Goal: Navigation & Orientation: Find specific page/section

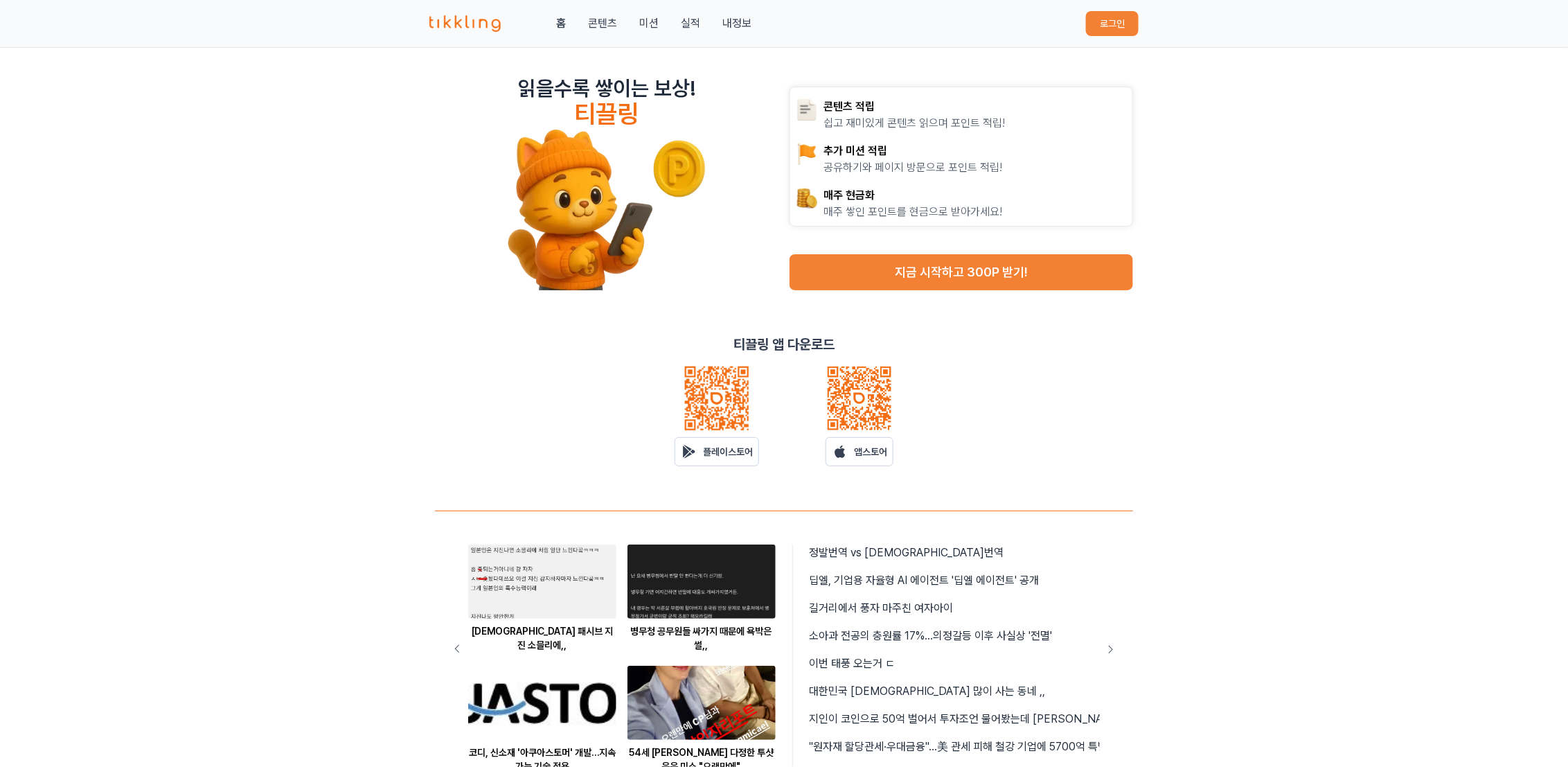
click at [1118, 28] on button "로그인" at bounding box center [1113, 23] width 53 height 25
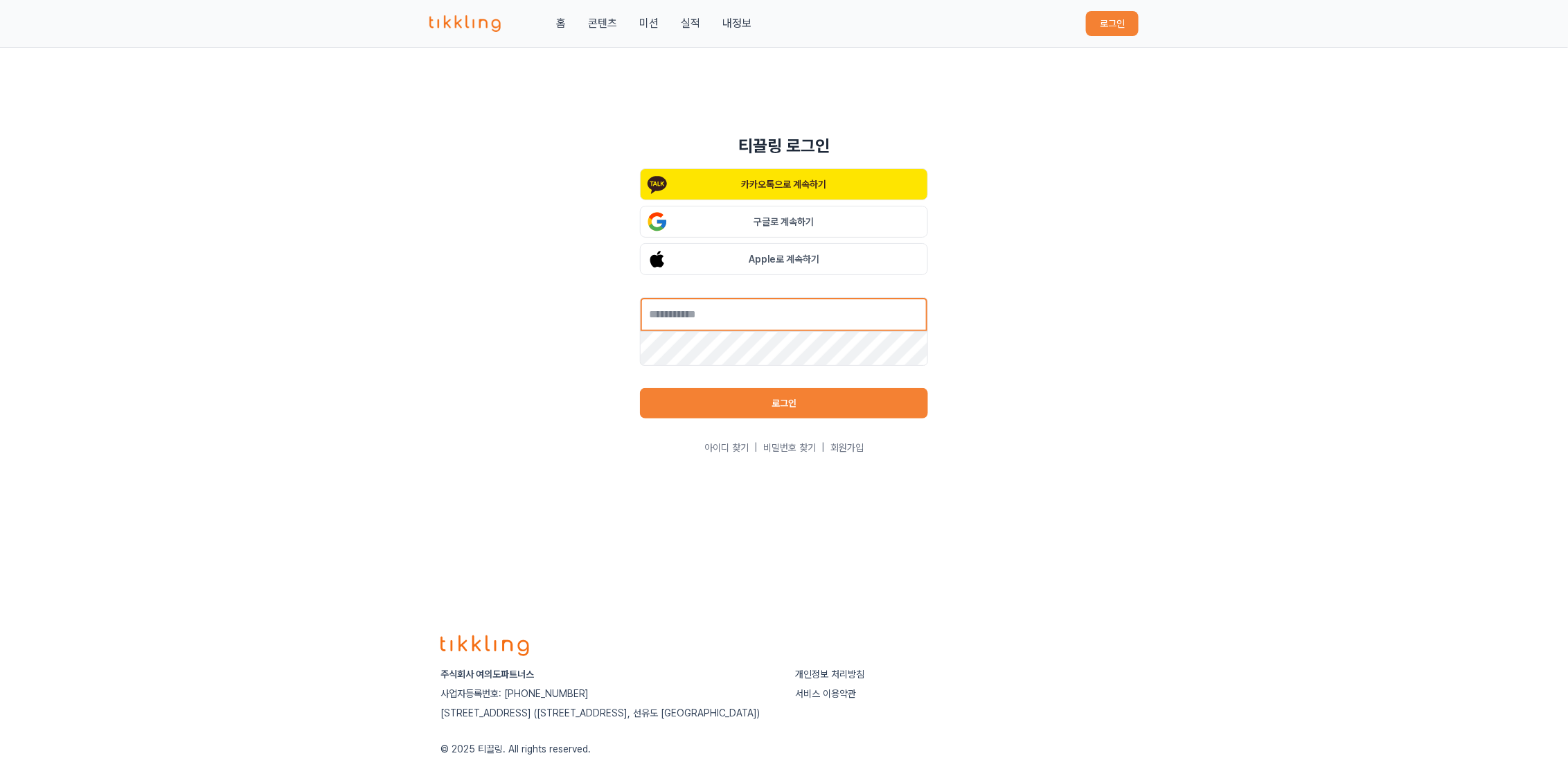
click at [730, 319] on input "text" at bounding box center [784, 314] width 288 height 35
type input "**********"
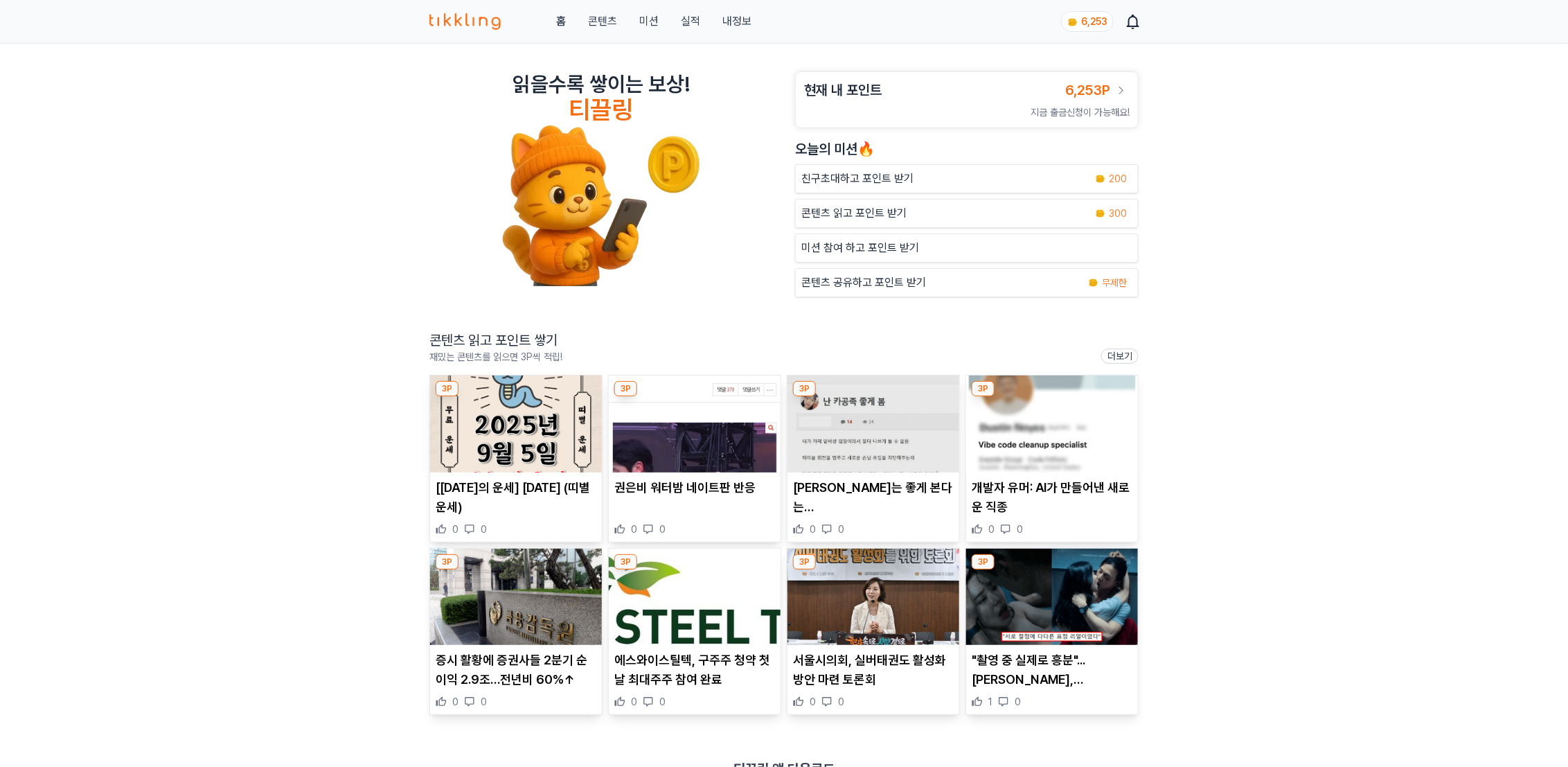
click at [476, 416] on img at bounding box center [516, 424] width 172 height 97
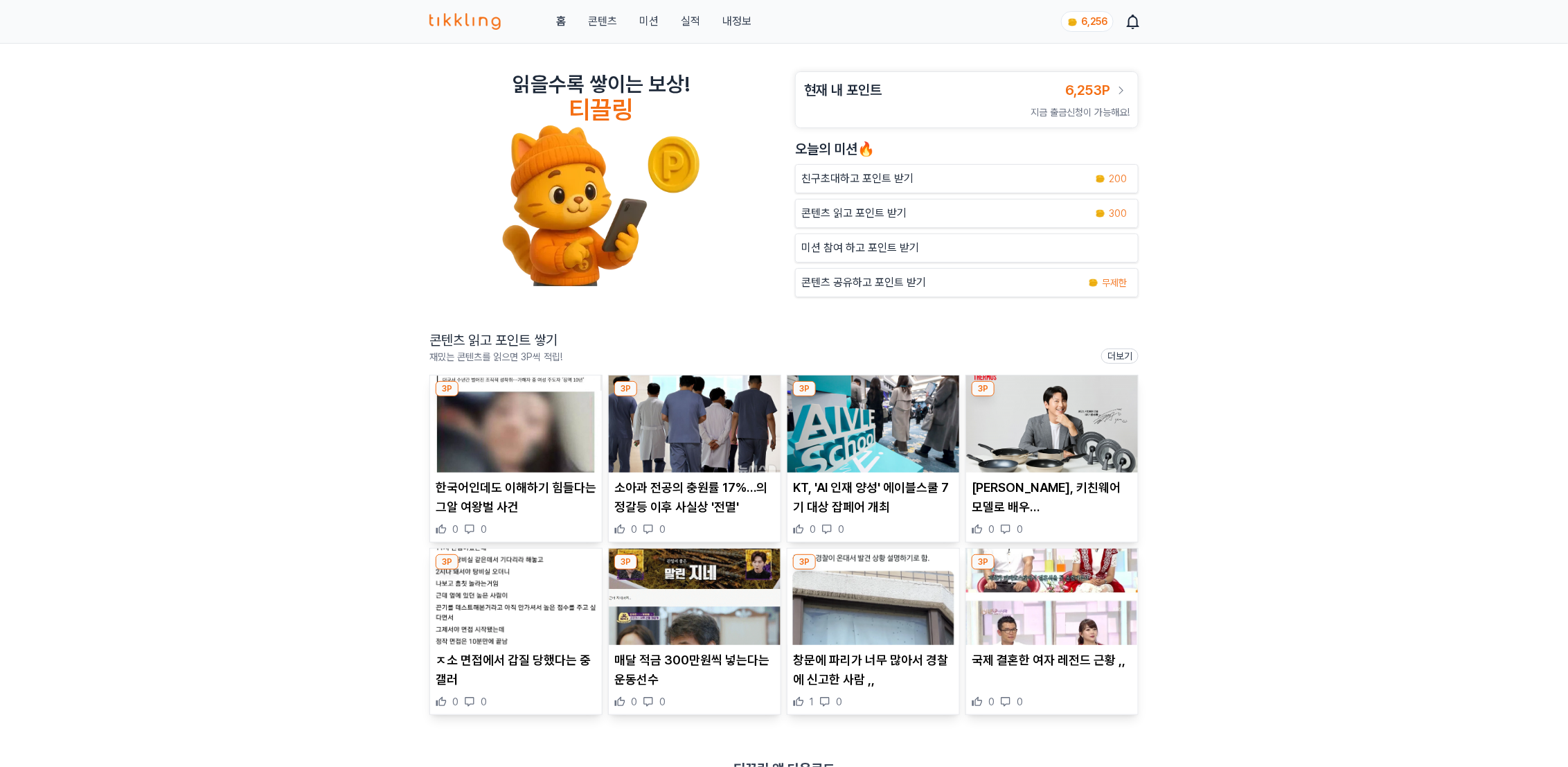
click at [721, 450] on img at bounding box center [695, 424] width 172 height 97
click at [863, 427] on img at bounding box center [874, 424] width 172 height 97
click at [1136, 468] on img at bounding box center [1052, 424] width 172 height 97
click at [1053, 442] on img at bounding box center [1052, 424] width 172 height 97
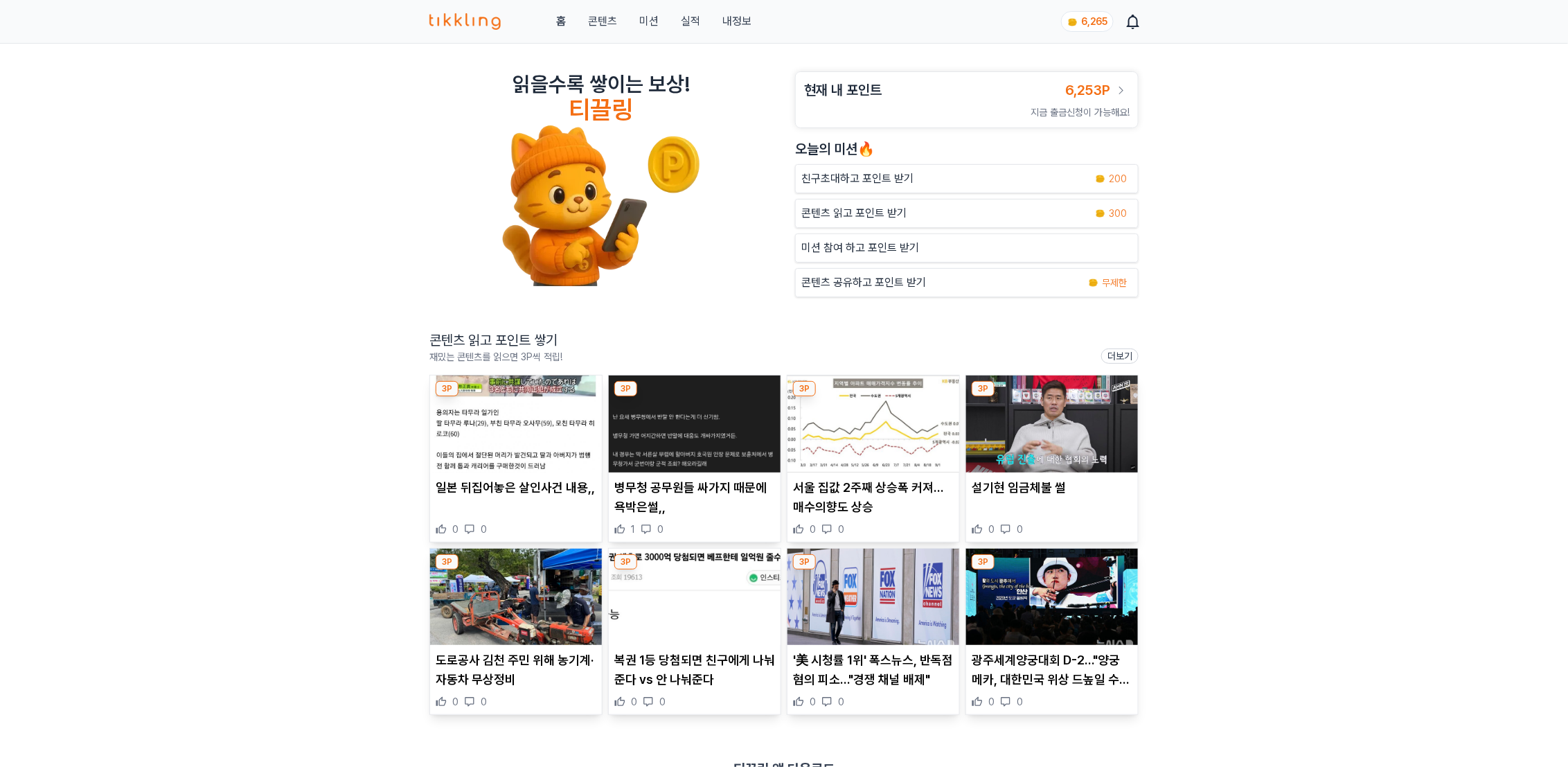
click at [527, 435] on img at bounding box center [516, 424] width 172 height 97
click at [648, 435] on img at bounding box center [695, 424] width 172 height 97
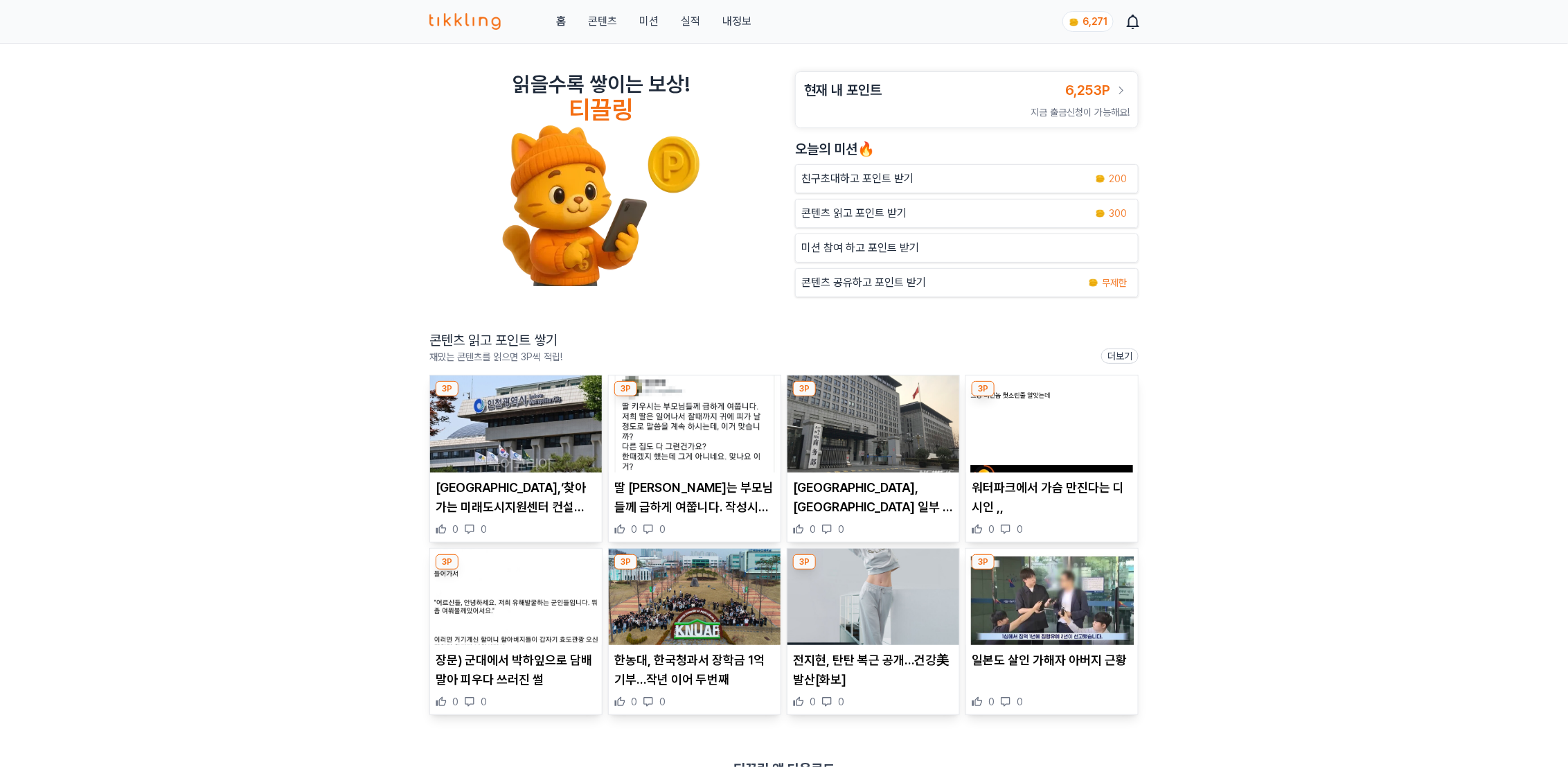
click at [892, 434] on img at bounding box center [874, 424] width 172 height 97
click at [1088, 423] on img at bounding box center [1052, 424] width 172 height 97
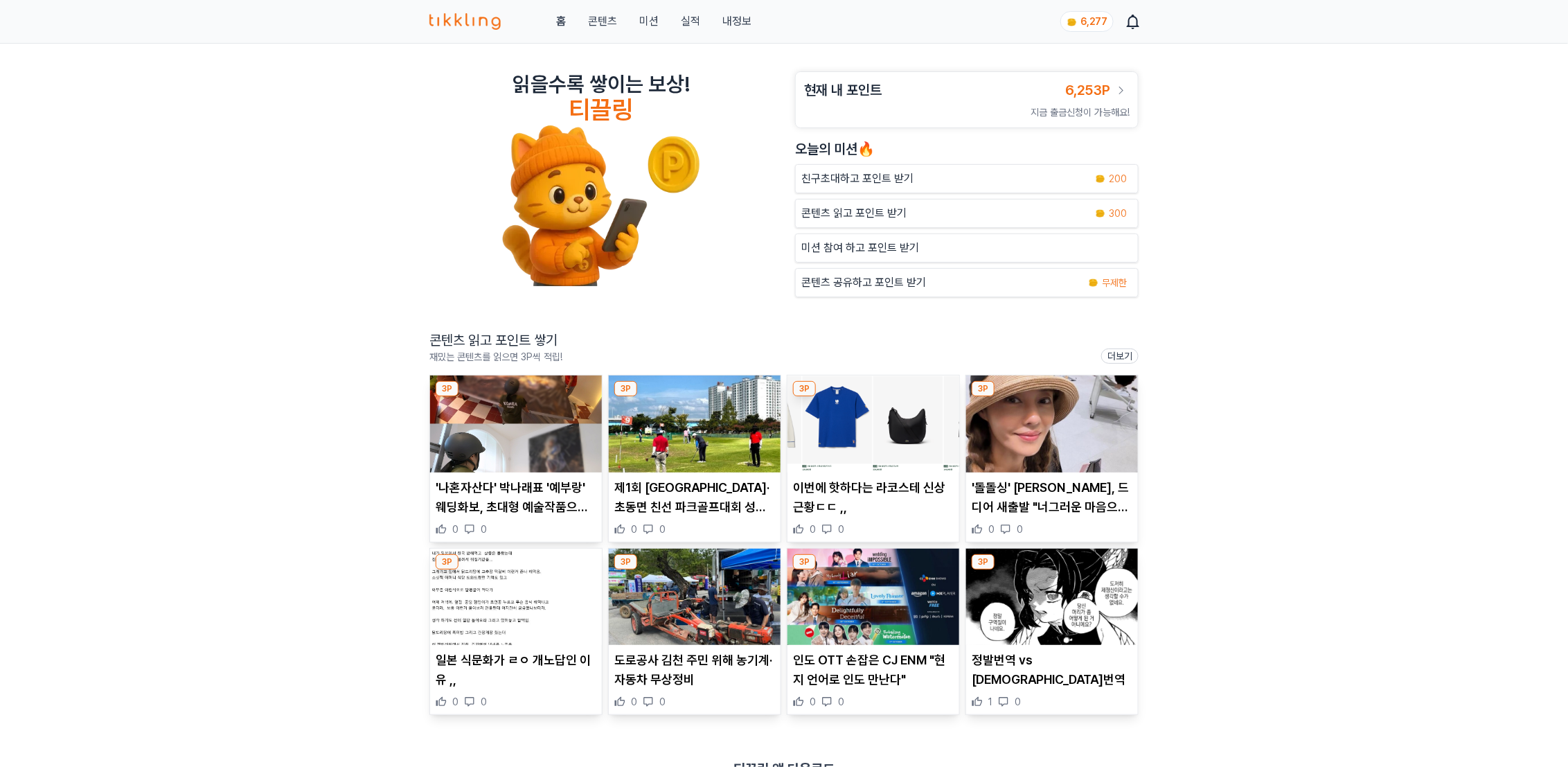
click at [1067, 623] on img at bounding box center [1052, 598] width 172 height 97
click at [512, 430] on img at bounding box center [516, 424] width 172 height 97
click at [689, 432] on img at bounding box center [695, 424] width 172 height 97
click at [697, 439] on img at bounding box center [695, 424] width 172 height 97
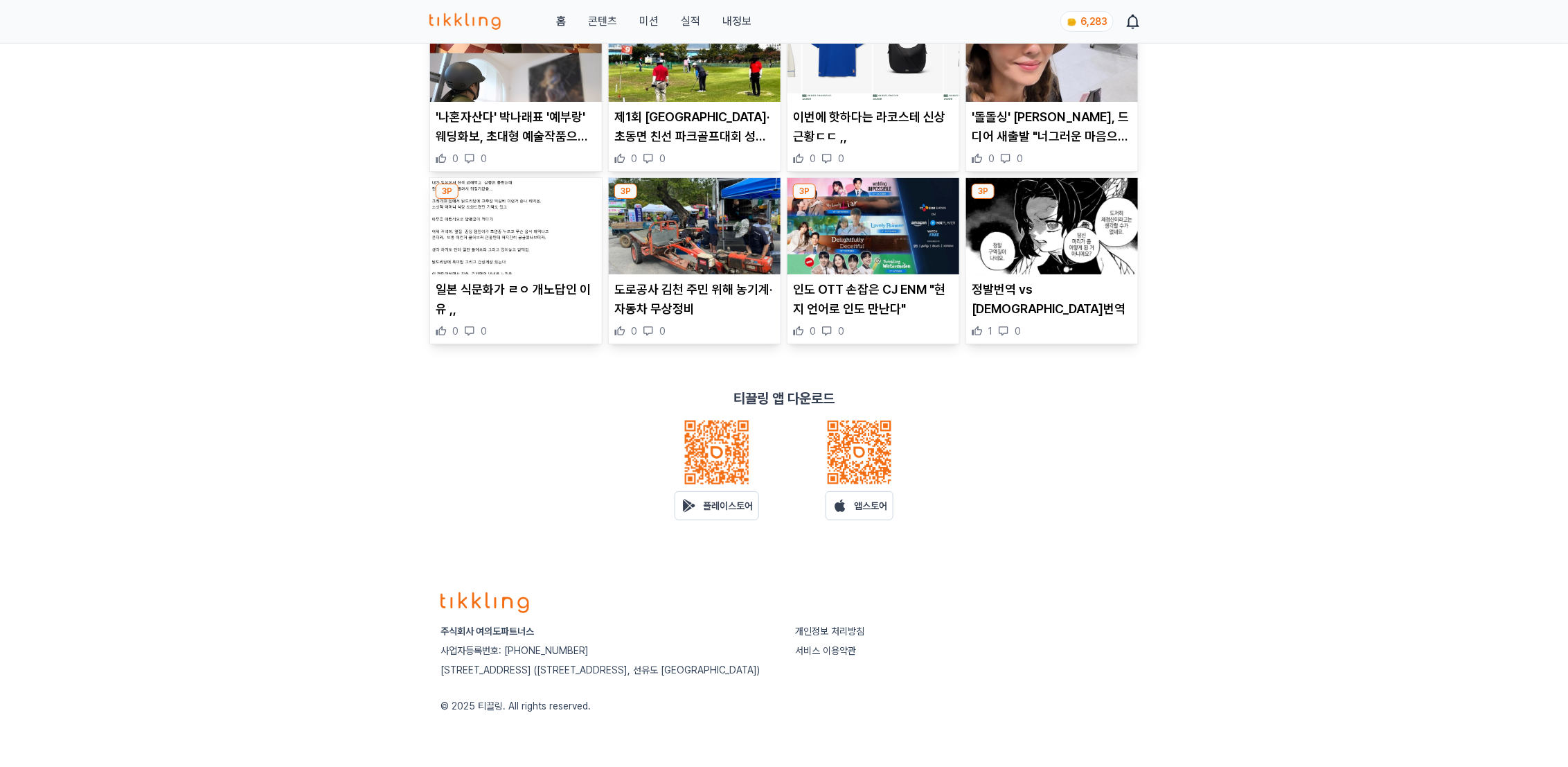
scroll to position [172, 0]
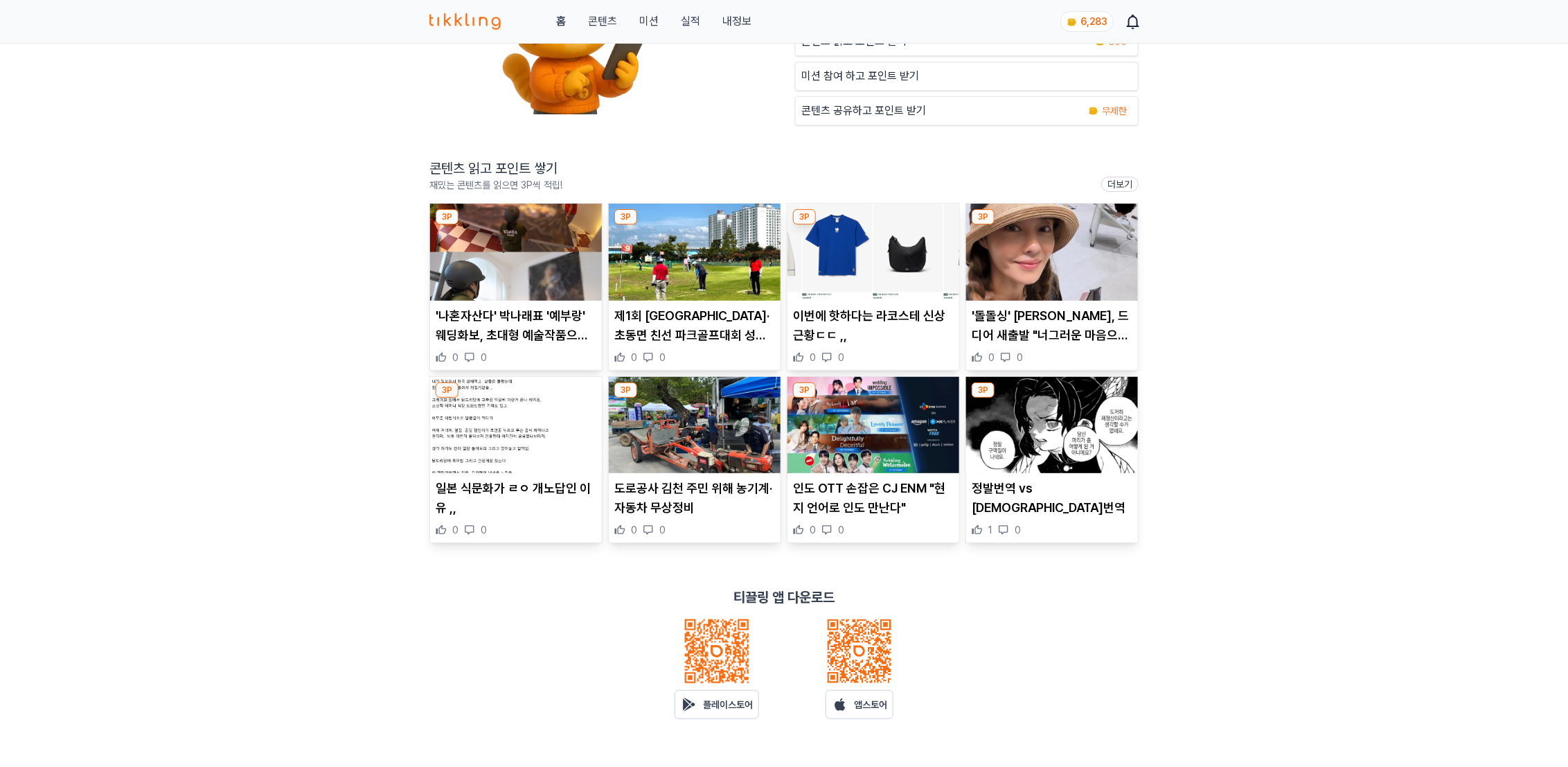
click at [853, 270] on img at bounding box center [874, 252] width 172 height 97
click at [862, 271] on img at bounding box center [874, 252] width 172 height 97
click at [489, 445] on img at bounding box center [516, 426] width 172 height 97
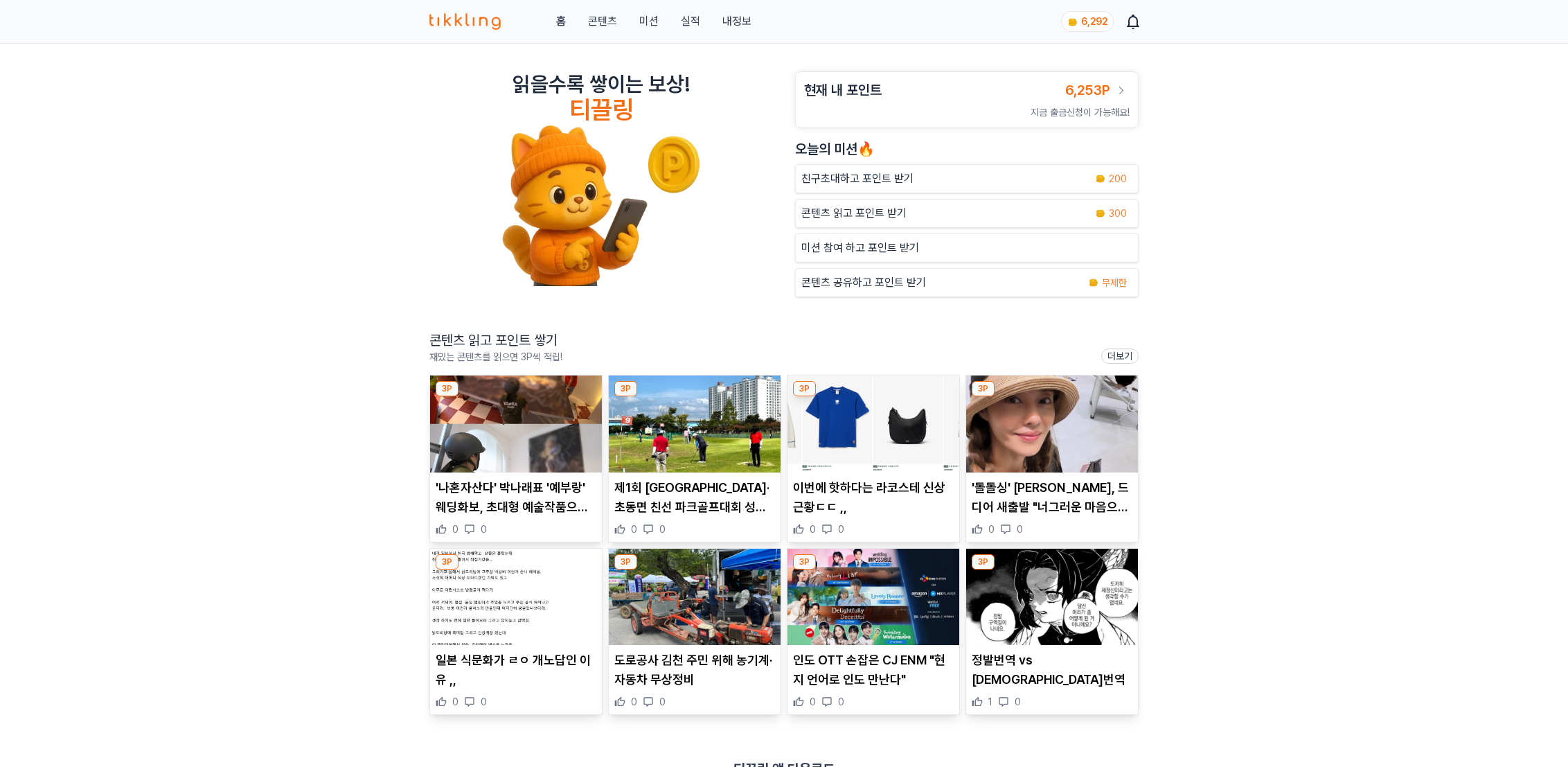
scroll to position [55, 0]
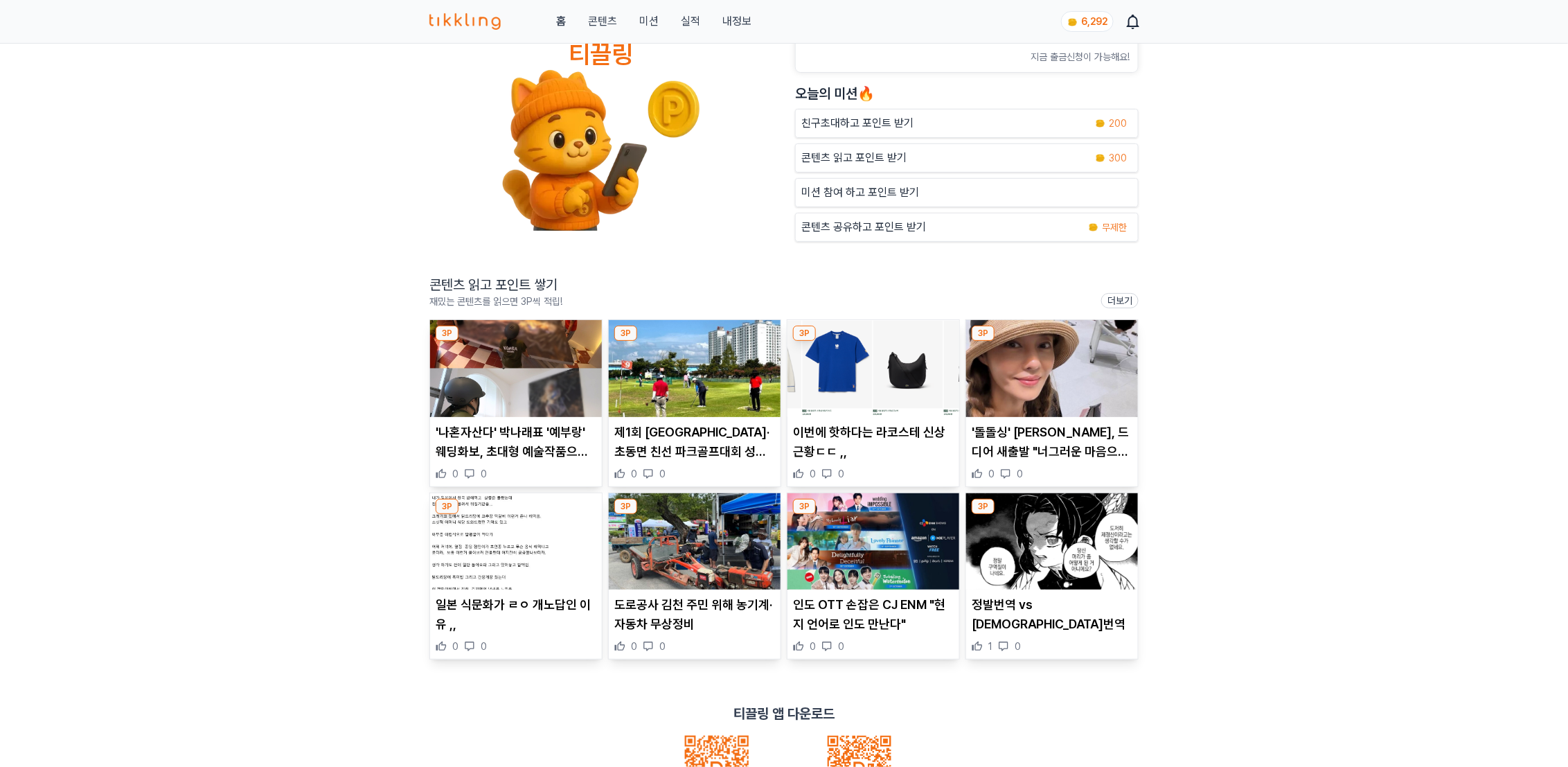
click at [706, 564] on img at bounding box center [695, 542] width 172 height 97
click at [878, 543] on img at bounding box center [874, 542] width 172 height 97
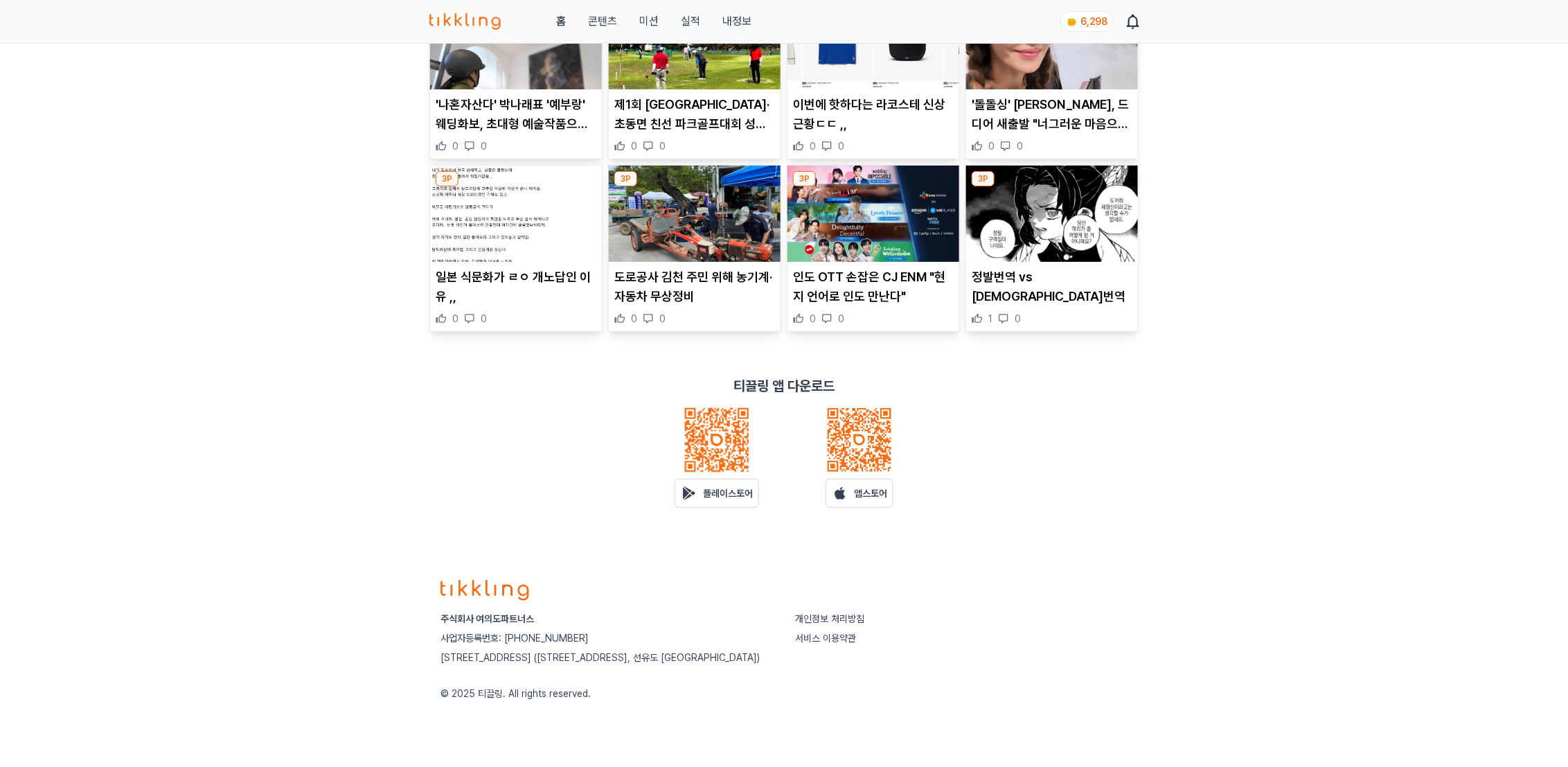
scroll to position [386, 0]
click at [1023, 209] on img at bounding box center [1052, 215] width 172 height 97
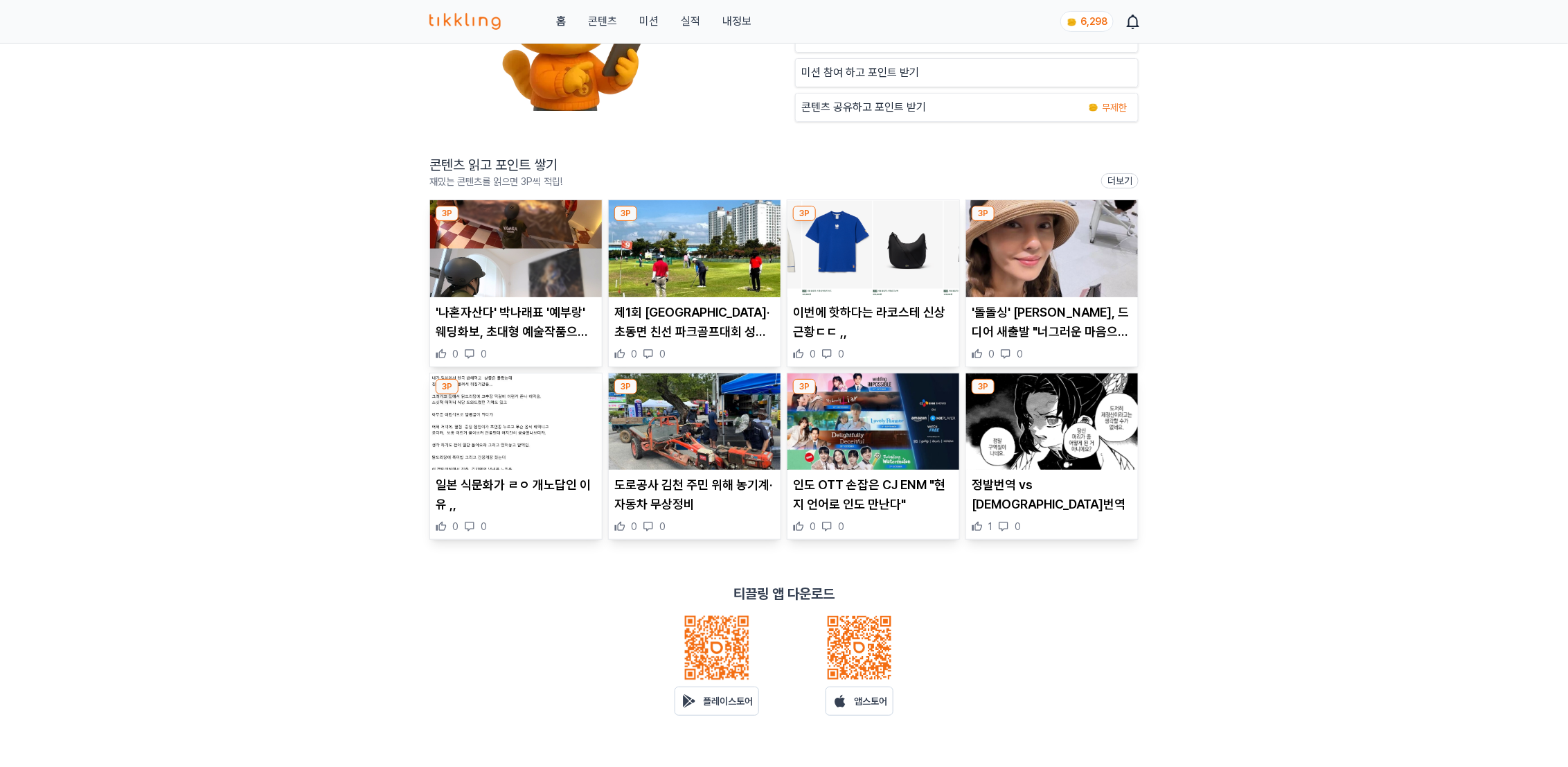
scroll to position [0, 0]
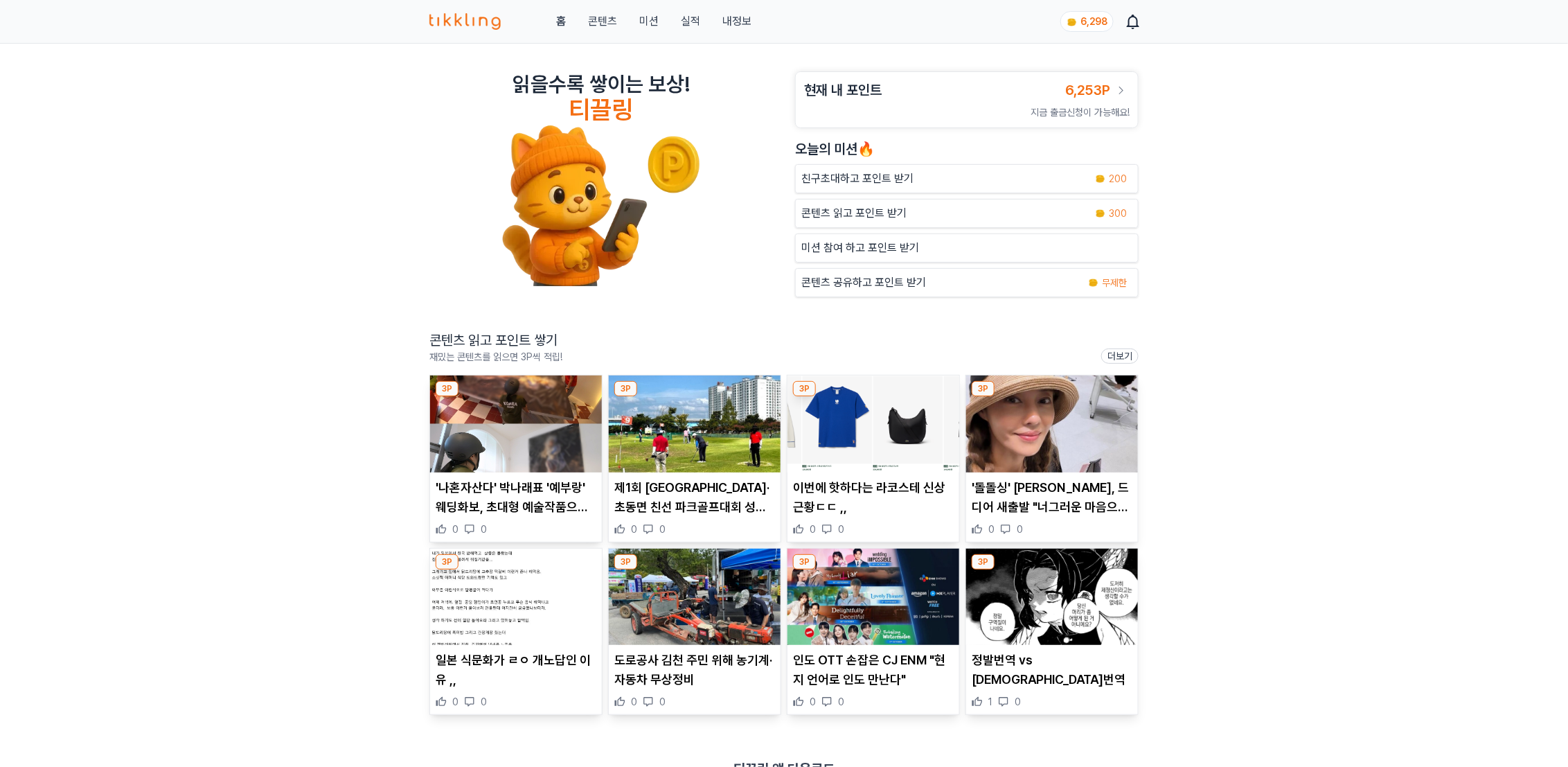
click at [841, 212] on p "콘텐츠 읽고 포인트 받기" at bounding box center [854, 214] width 105 height 17
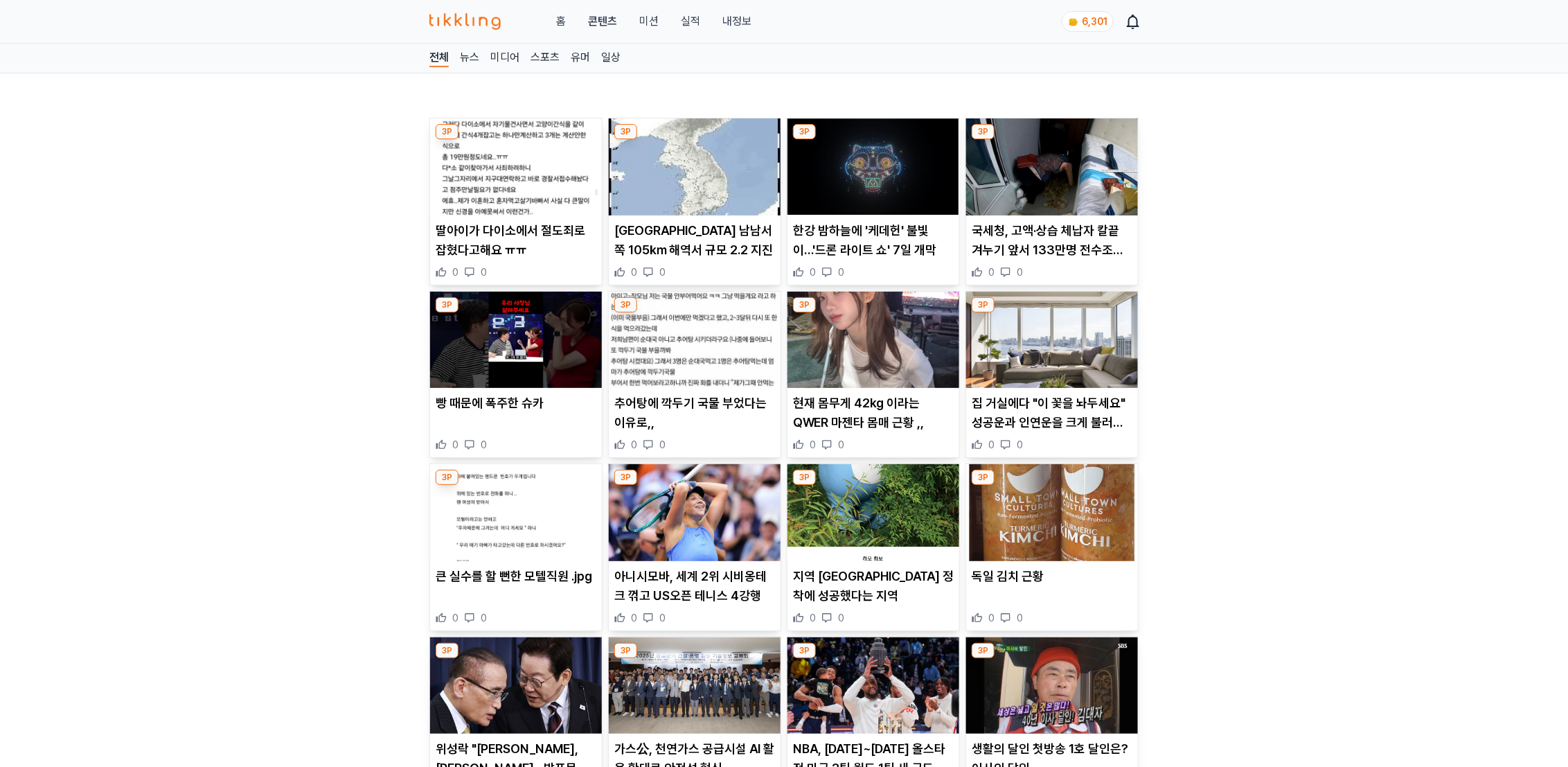
click at [668, 188] on img at bounding box center [695, 167] width 172 height 97
click at [1054, 336] on img at bounding box center [1052, 341] width 172 height 97
click at [1091, 17] on span "6,304" at bounding box center [1092, 21] width 28 height 11
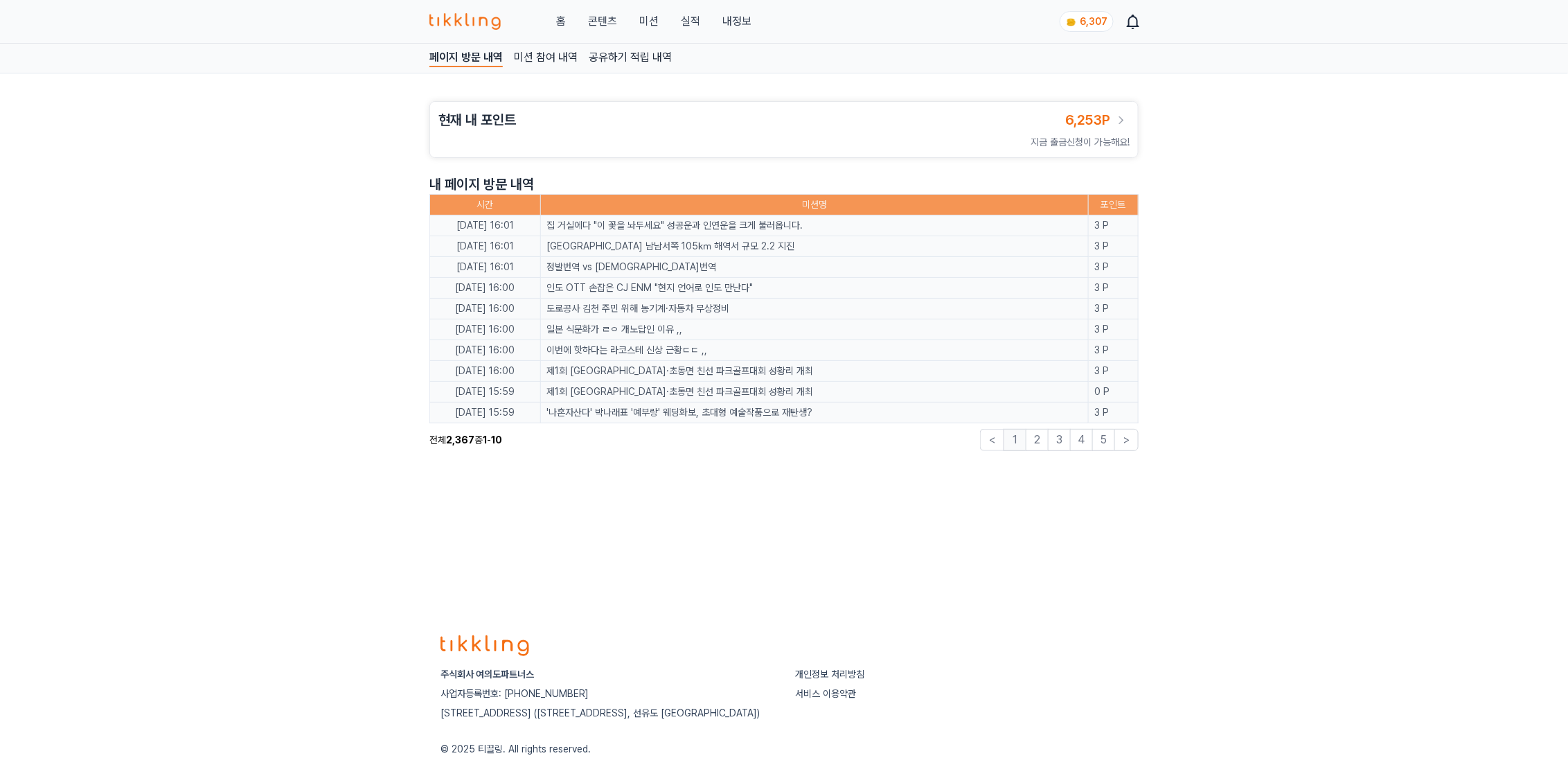
click at [596, 21] on link "콘텐츠" at bounding box center [602, 21] width 29 height 17
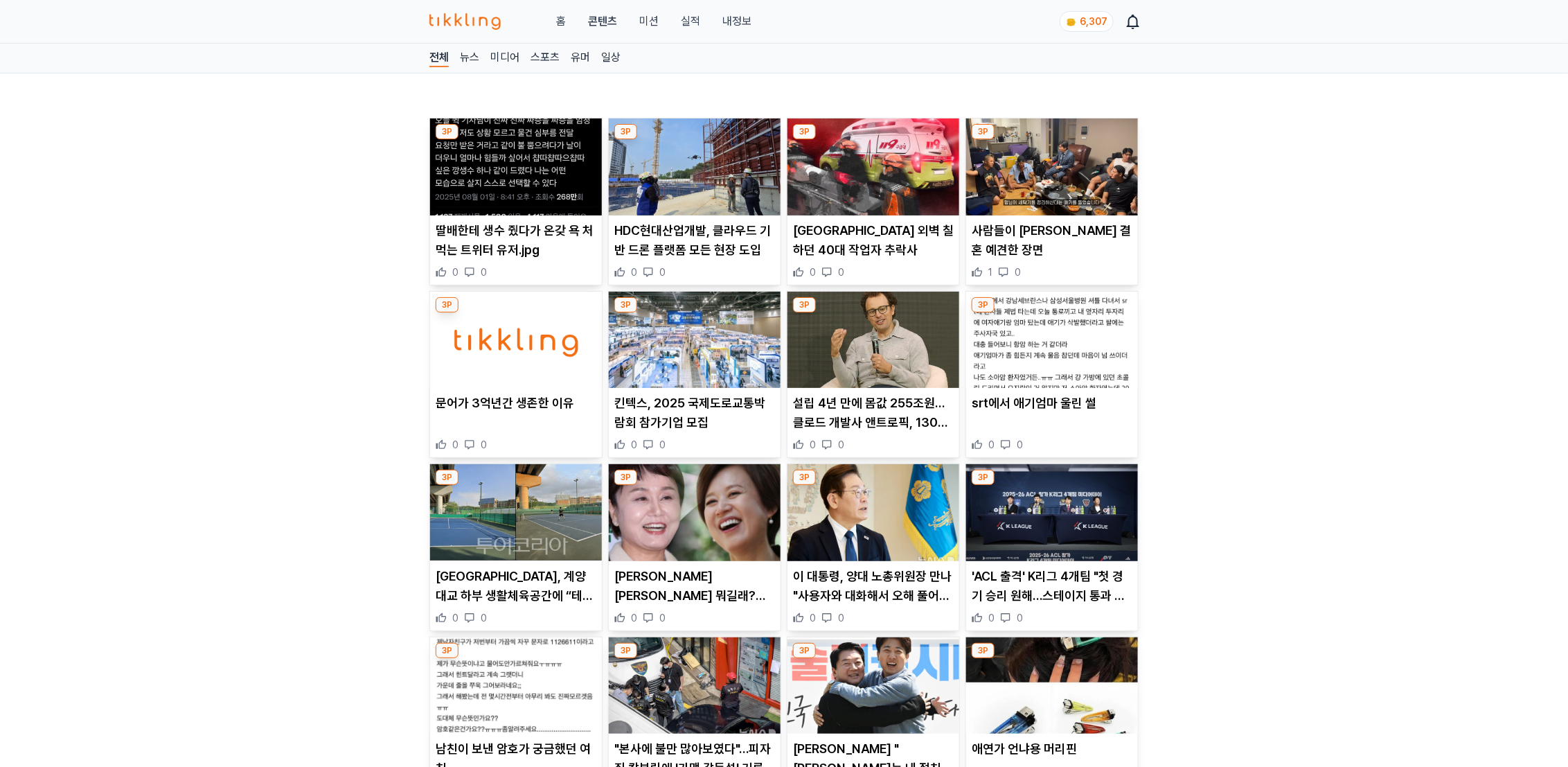
click at [507, 182] on img at bounding box center [516, 167] width 172 height 97
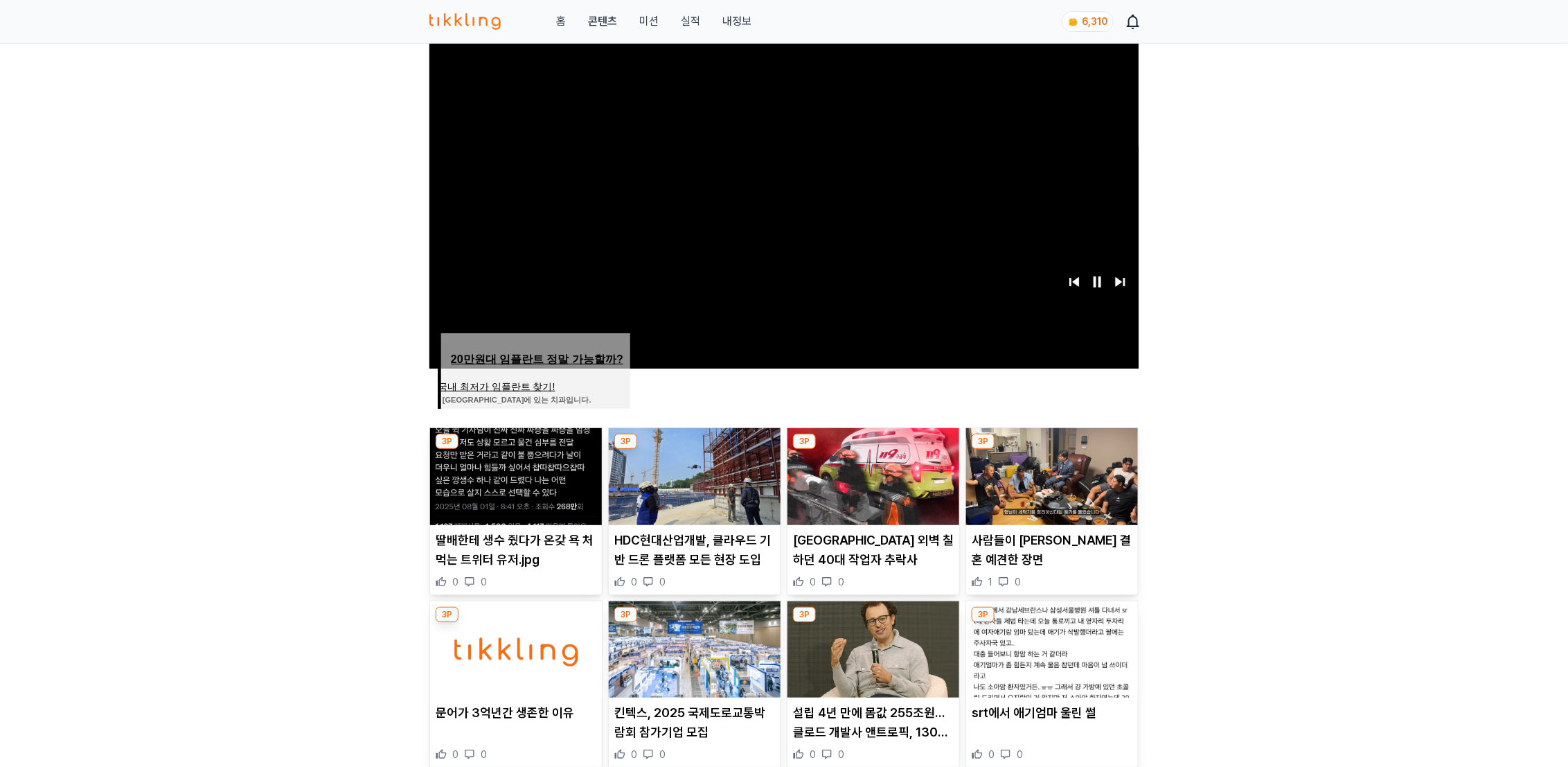
scroll to position [319, 0]
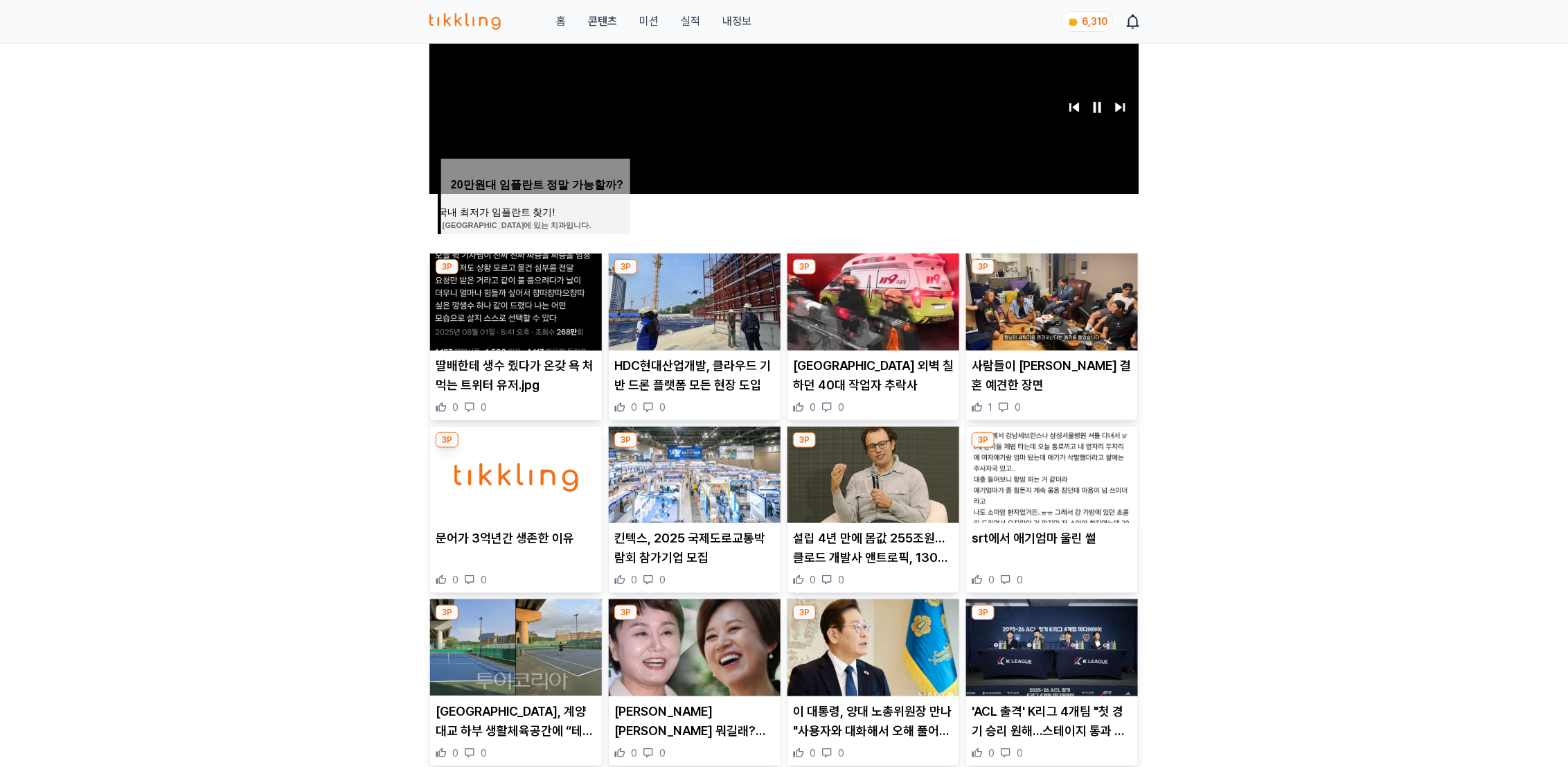
click at [687, 311] on img at bounding box center [695, 302] width 172 height 97
click at [881, 300] on img at bounding box center [874, 302] width 172 height 97
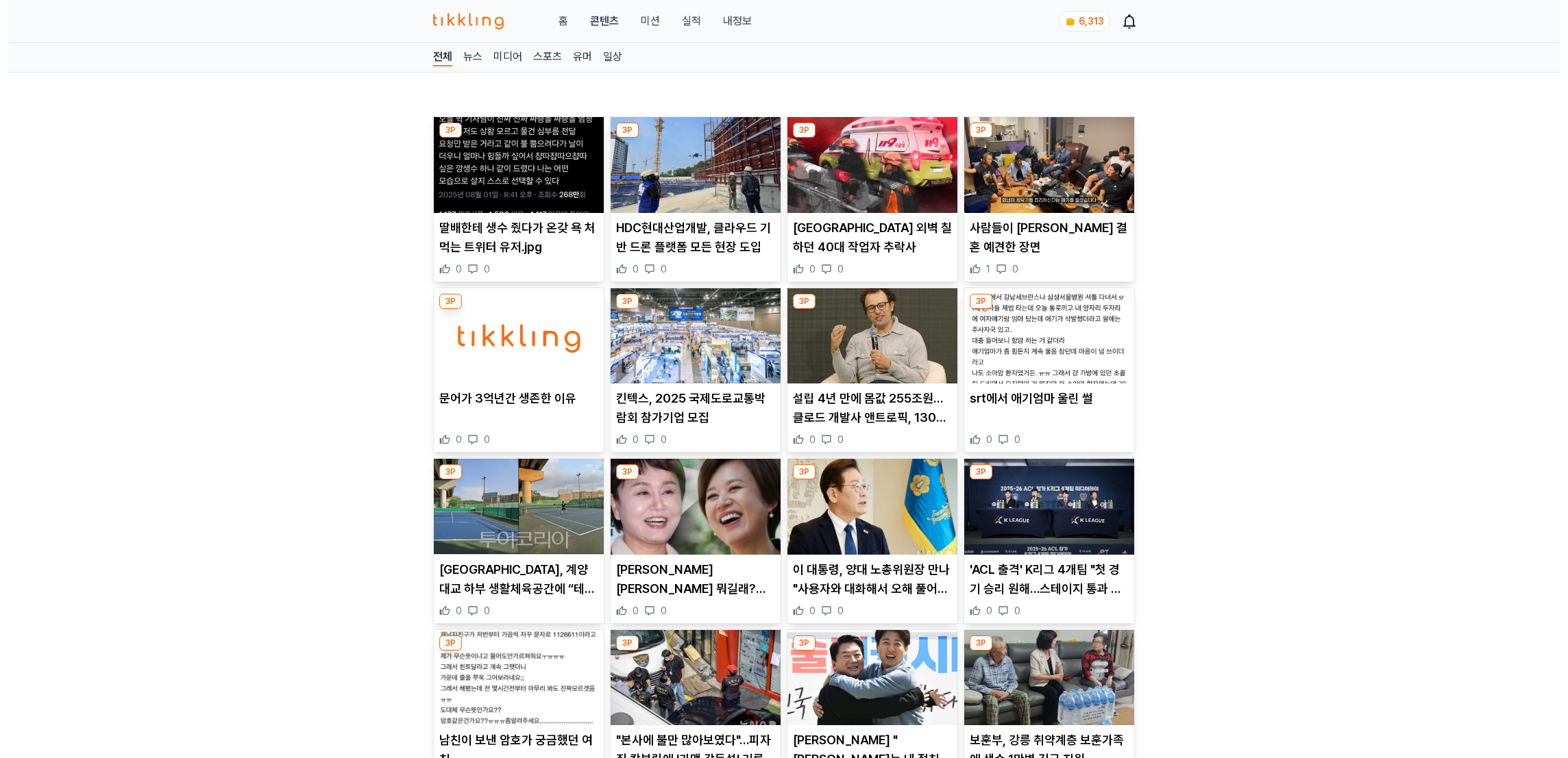
scroll to position [55, 0]
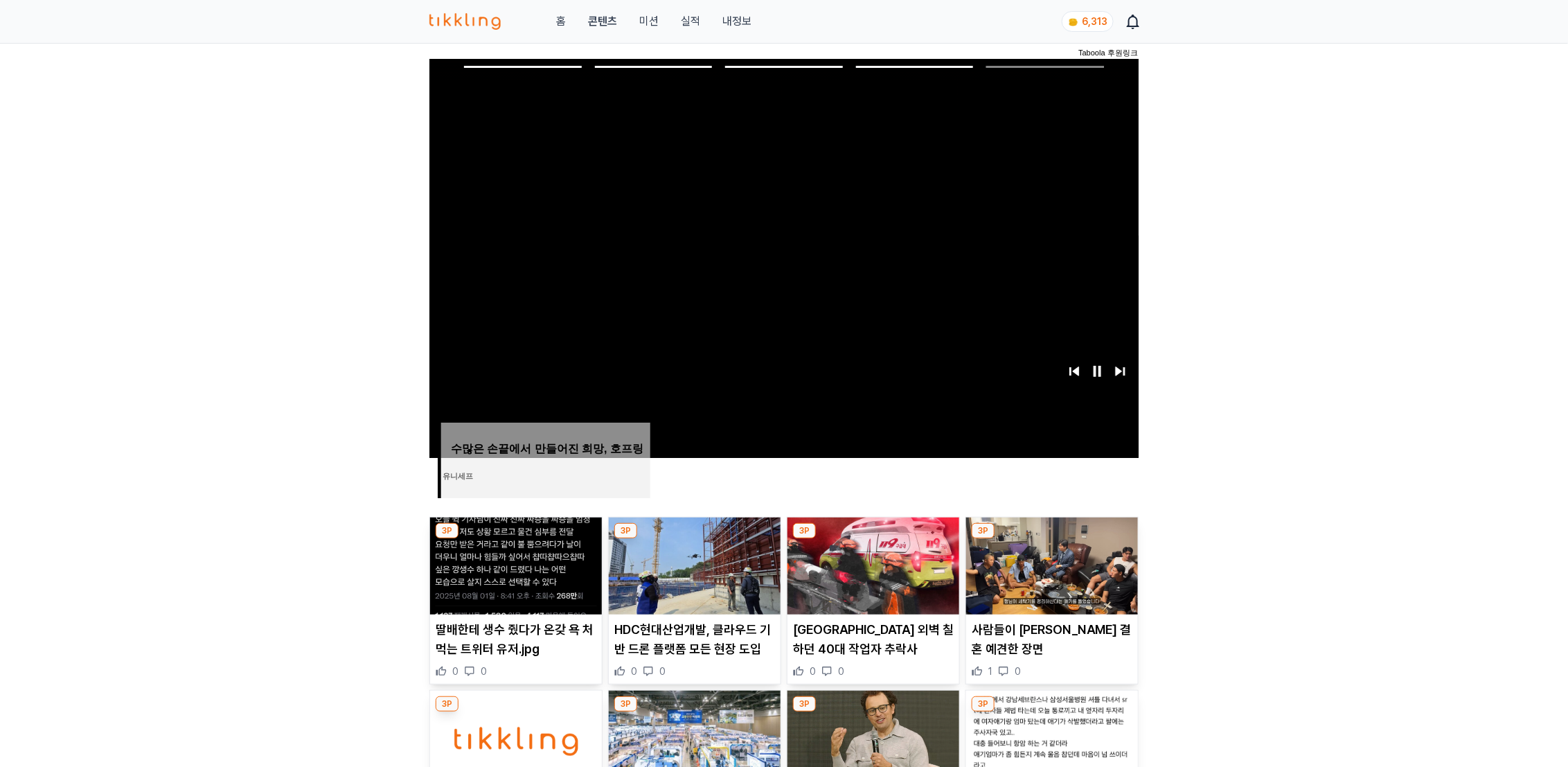
click at [723, 18] on link "내정보" at bounding box center [737, 21] width 29 height 17
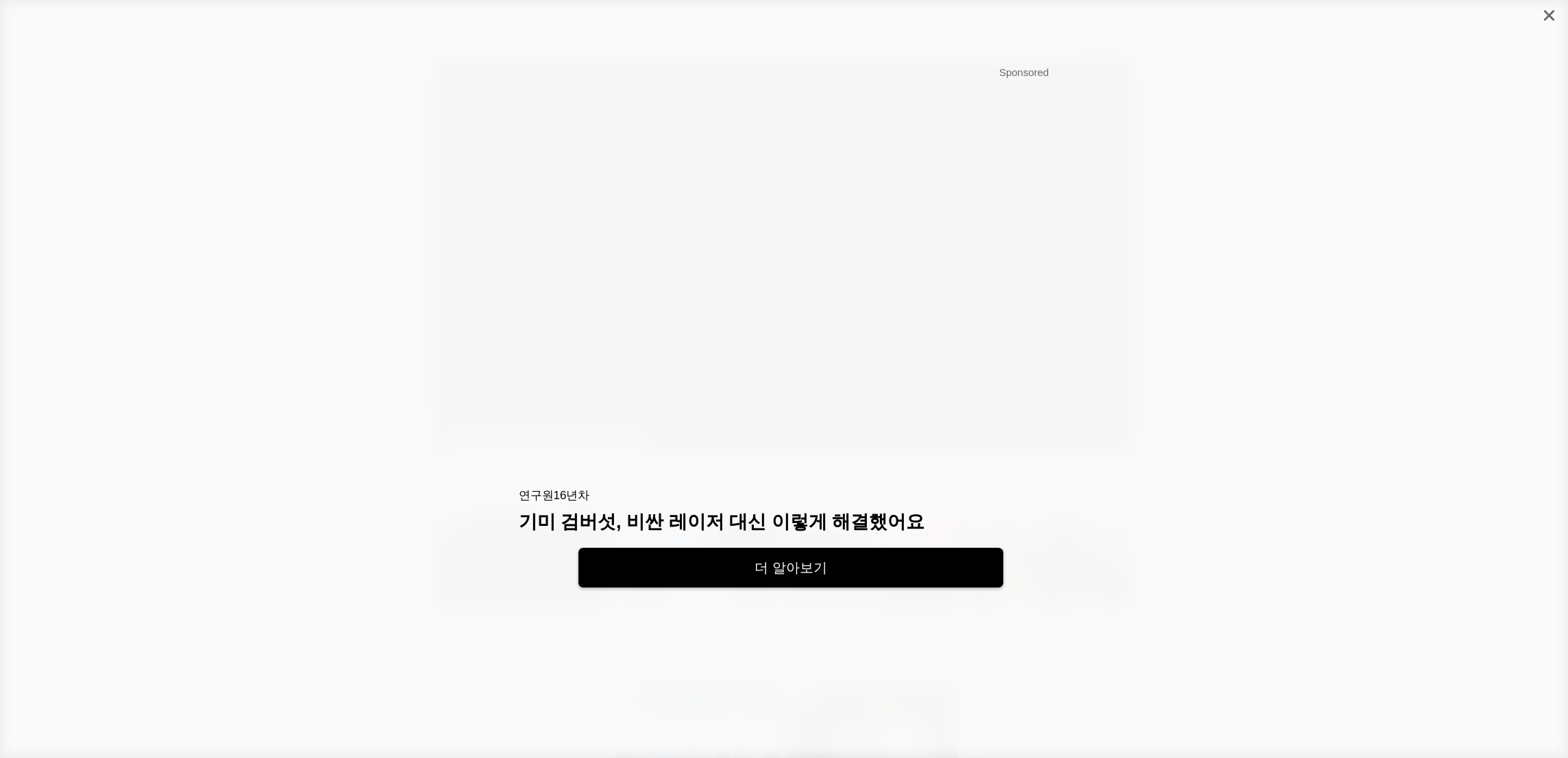
click at [1548, 17] on icon "close" at bounding box center [1549, 15] width 10 height 10
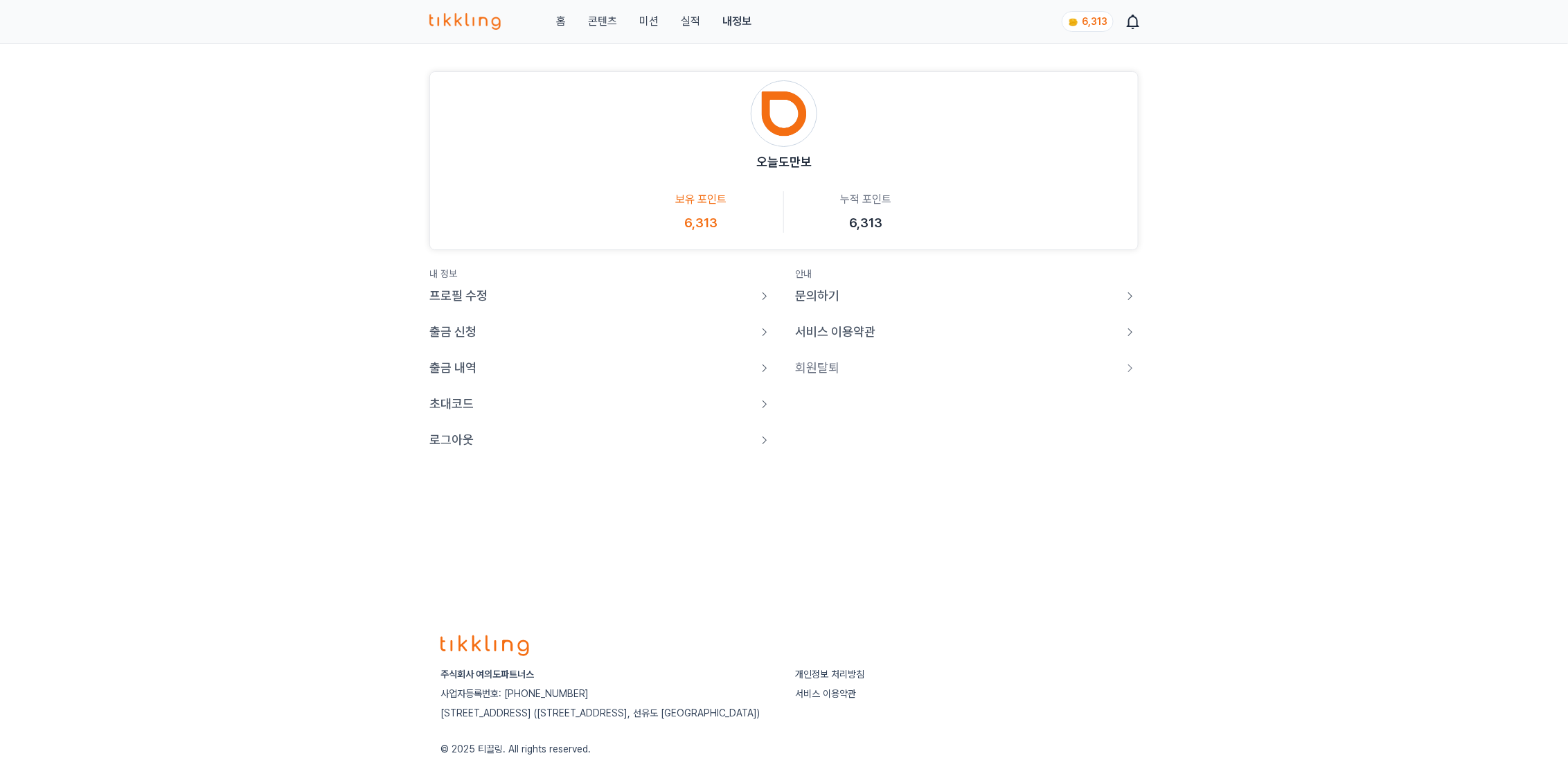
click at [454, 430] on article "프로필 수정 출금 신청 출금 내역 초대코드 로그아웃" at bounding box center [602, 368] width 344 height 163
click at [452, 435] on p "로그아웃" at bounding box center [452, 440] width 44 height 20
